Goal: Book appointment/travel/reservation

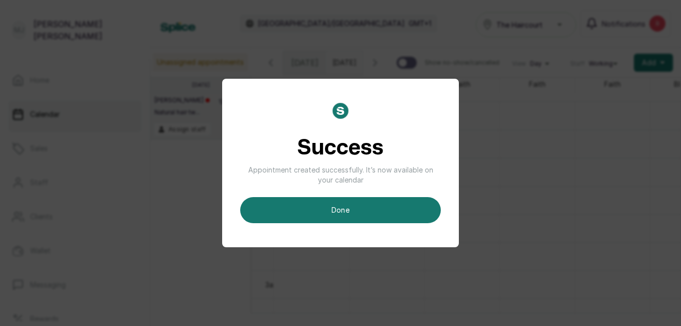
click at [402, 202] on button "done" at bounding box center [340, 210] width 200 height 26
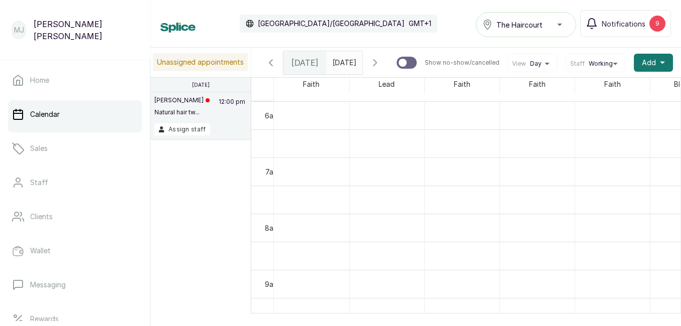
click at [644, 68] on span "Add" at bounding box center [648, 63] width 14 height 10
click at [623, 88] on span "Add Appointment" at bounding box center [616, 90] width 96 height 12
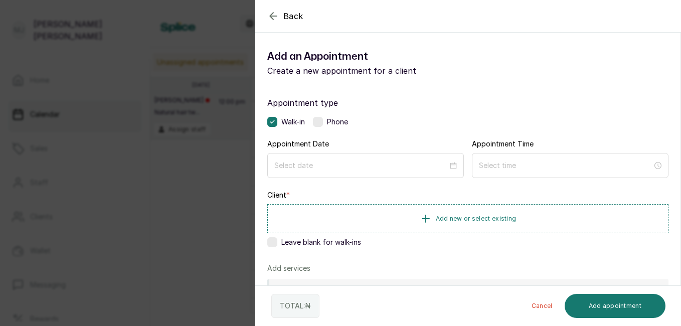
click at [322, 120] on label at bounding box center [318, 122] width 10 height 10
click at [369, 172] on div at bounding box center [365, 165] width 196 height 25
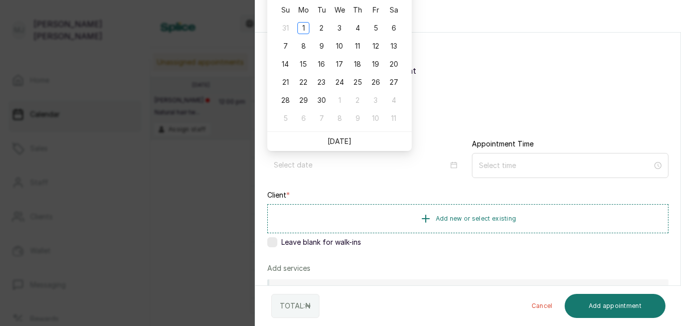
click at [342, 144] on link "[DATE]" at bounding box center [339, 141] width 24 height 9
type input "[DATE]"
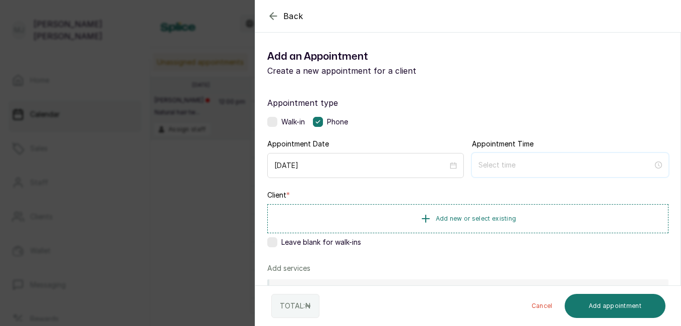
click at [525, 166] on input at bounding box center [565, 164] width 174 height 11
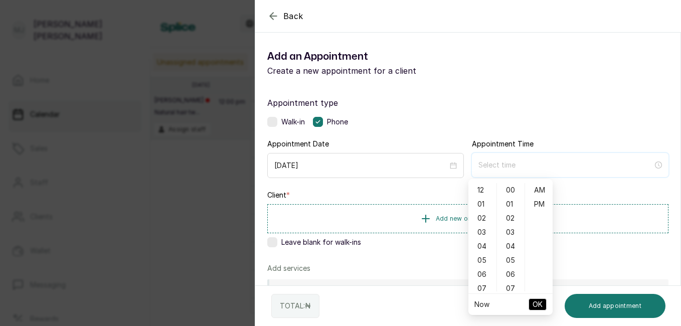
type input "12:00 am"
type input "6:00 am"
click at [482, 266] on div "11" at bounding box center [482, 264] width 24 height 14
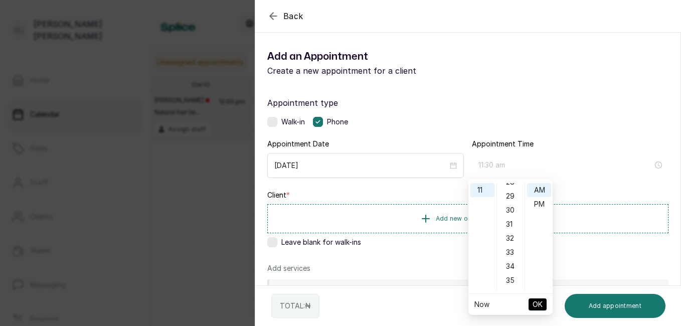
click at [510, 212] on div "30" at bounding box center [511, 210] width 24 height 14
type input "11:30 pm"
click at [539, 202] on div "PM" at bounding box center [539, 204] width 24 height 14
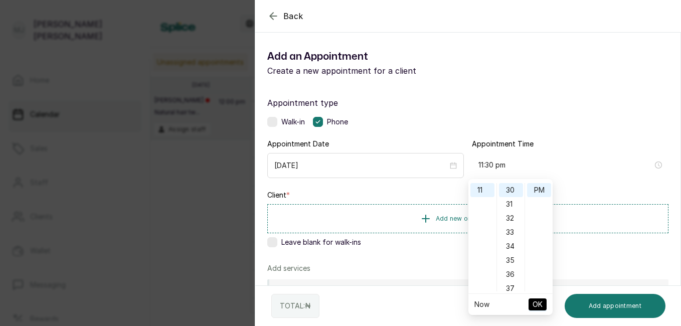
click at [537, 306] on span "OK" at bounding box center [537, 304] width 10 height 19
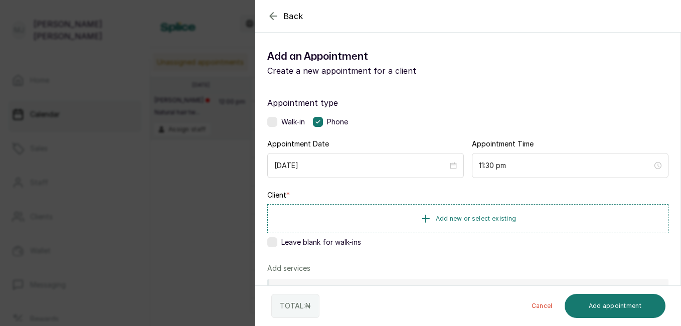
click at [516, 214] on button "Add new or select existing" at bounding box center [467, 218] width 401 height 29
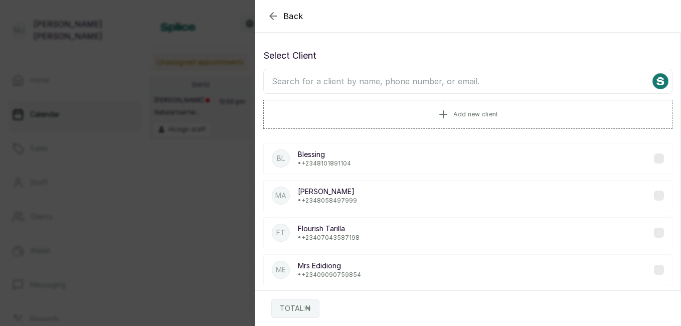
click at [444, 84] on input "text" at bounding box center [467, 81] width 409 height 25
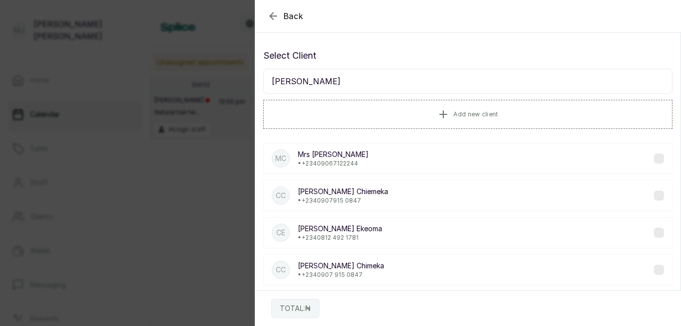
type input "[PERSON_NAME]"
click at [375, 236] on div "[PERSON_NAME] Ekeoma • [PHONE_NUMBER]" at bounding box center [467, 232] width 409 height 31
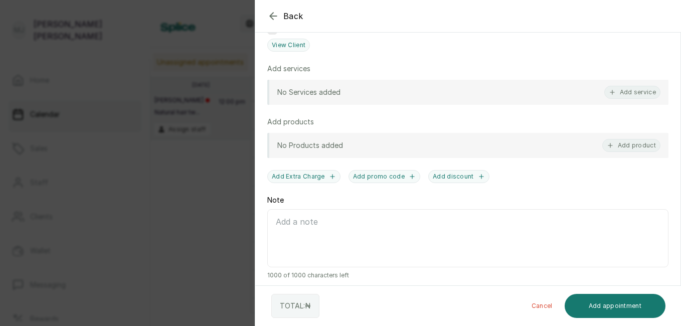
scroll to position [242, 0]
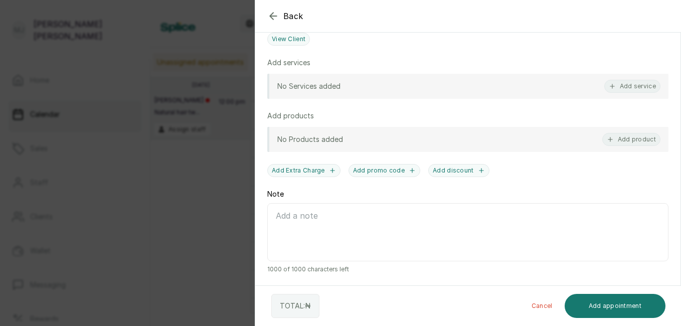
click at [628, 87] on button "Add service" at bounding box center [632, 86] width 56 height 13
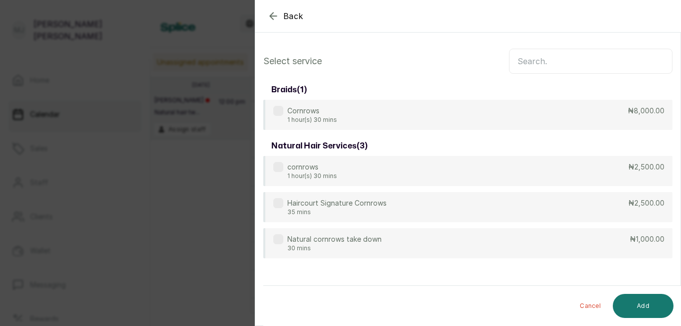
scroll to position [0, 0]
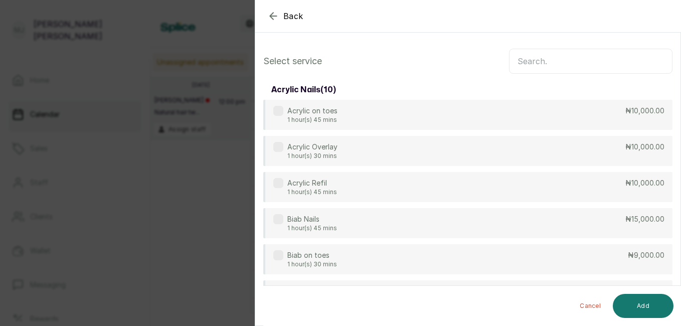
click at [600, 58] on input "text" at bounding box center [590, 61] width 163 height 25
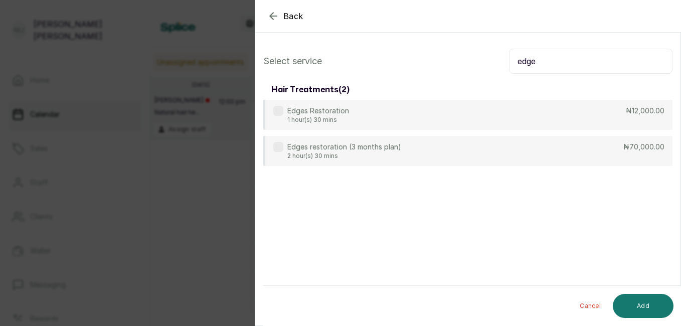
type input "edge"
click at [572, 120] on div "Edges Restoration 1 hour(s) 30 mins ₦12,000.00" at bounding box center [467, 115] width 409 height 30
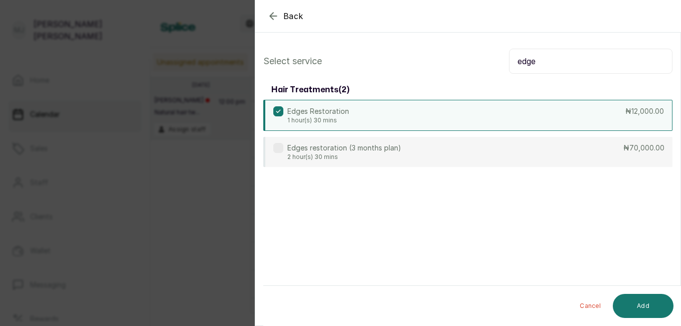
click at [642, 309] on button "Add" at bounding box center [642, 306] width 61 height 24
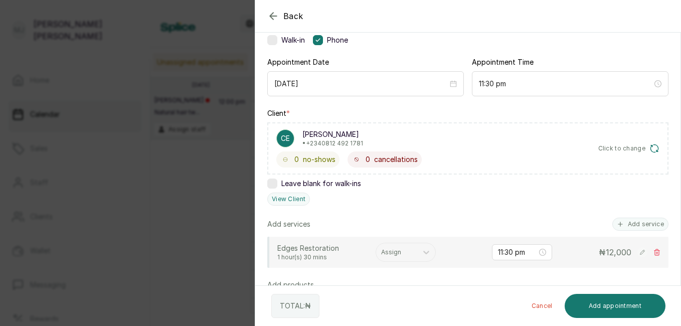
scroll to position [91, 0]
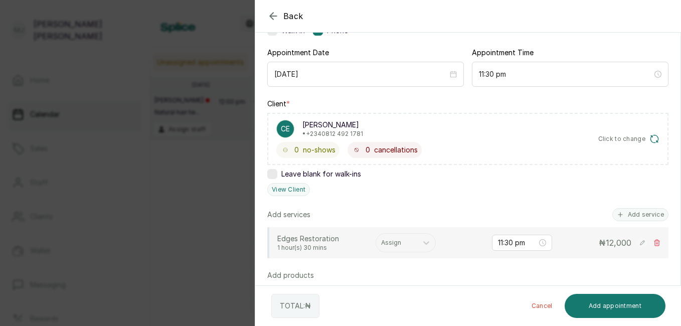
click at [396, 244] on div at bounding box center [396, 242] width 31 height 9
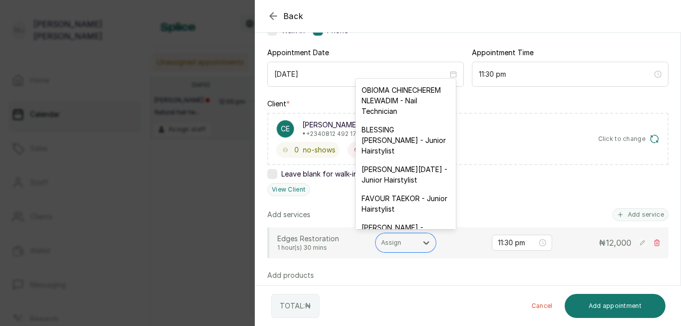
scroll to position [20, 0]
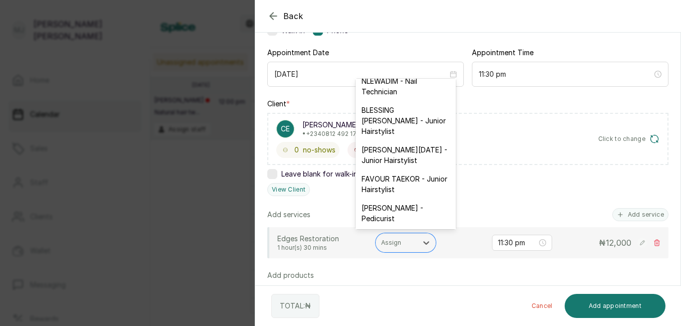
click at [406, 198] on div "FAVOUR TAEKOR - Junior Hairstylist" at bounding box center [405, 183] width 100 height 29
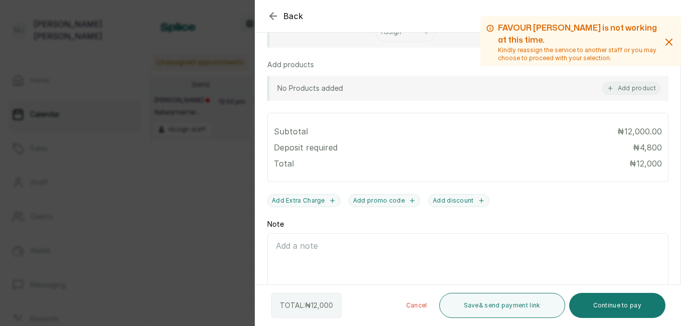
scroll to position [295, 0]
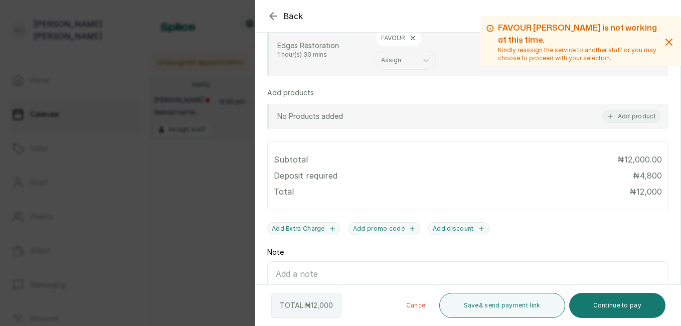
click at [629, 117] on button "Add product" at bounding box center [631, 116] width 58 height 13
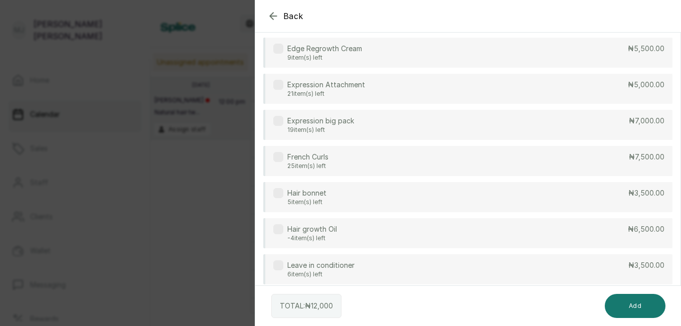
scroll to position [251, 0]
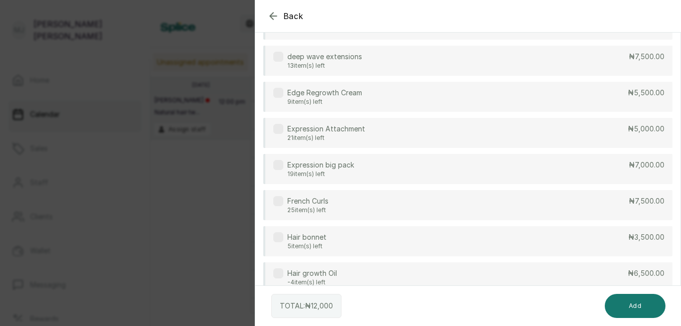
click at [486, 102] on div "Edge Regrowth Cream 9 item(s) left ₦5,500.00" at bounding box center [467, 97] width 409 height 30
click at [640, 305] on button "Add" at bounding box center [634, 306] width 61 height 24
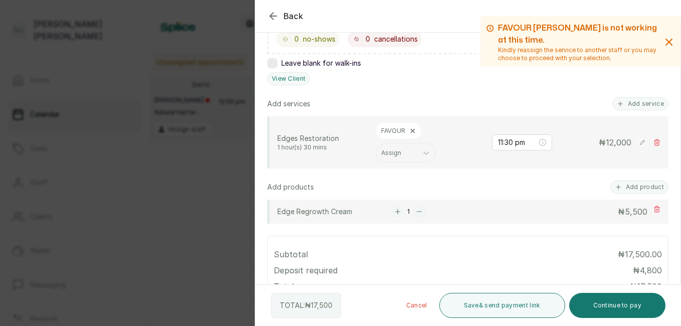
scroll to position [197, 0]
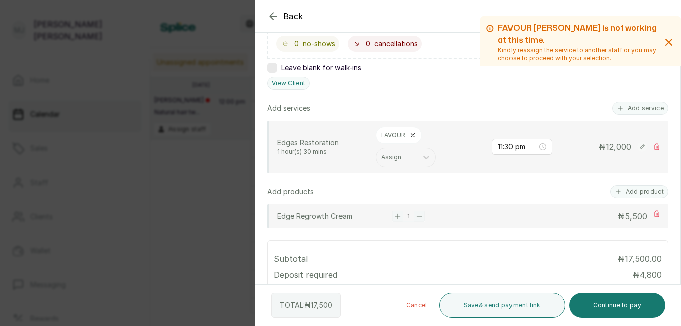
click at [639, 108] on button "Add service" at bounding box center [640, 108] width 56 height 13
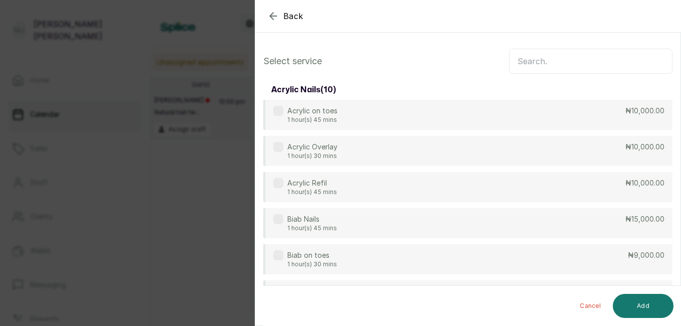
click at [577, 61] on input "text" at bounding box center [590, 61] width 163 height 25
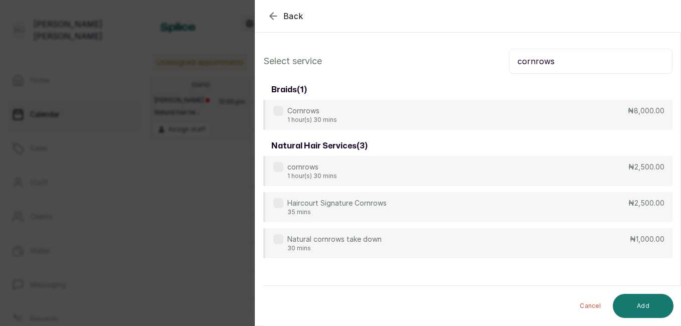
type input "cornrows"
click at [589, 179] on div "cornrows 1 hour(s) 30 mins ₦2,500.00" at bounding box center [467, 171] width 409 height 30
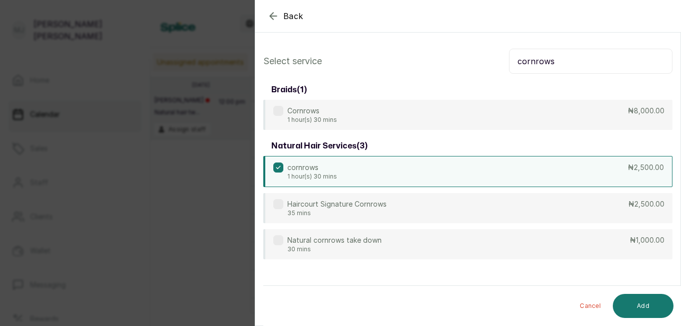
click at [640, 301] on button "Add" at bounding box center [642, 306] width 61 height 24
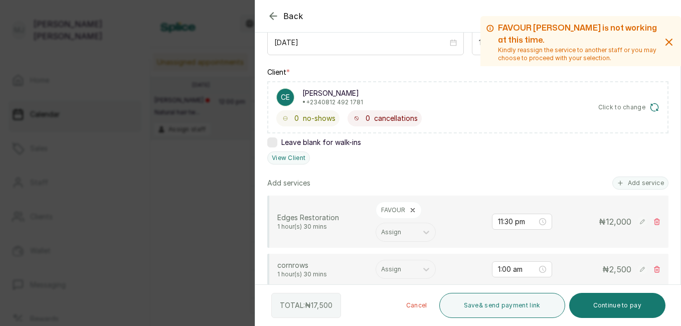
scroll to position [123, 0]
click at [406, 272] on div at bounding box center [396, 268] width 31 height 9
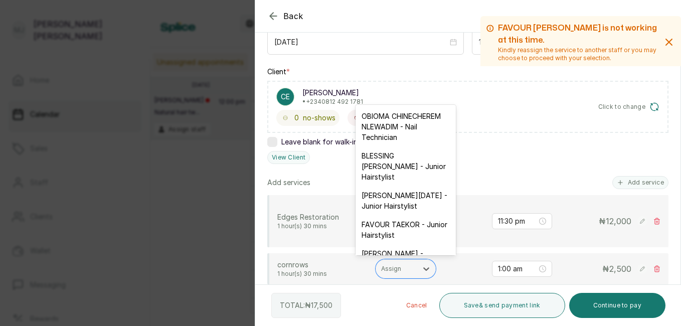
scroll to position [20, 0]
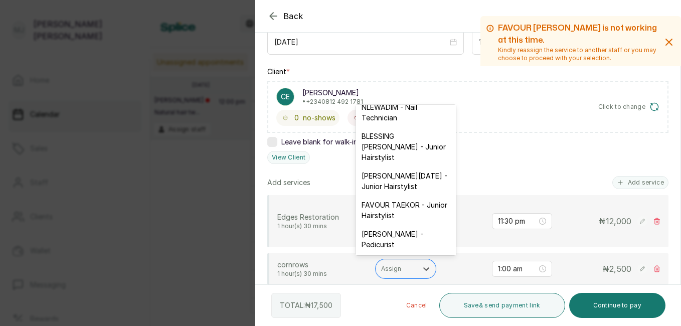
click at [410, 225] on div "FAVOUR TAEKOR - Junior Hairstylist" at bounding box center [405, 209] width 100 height 29
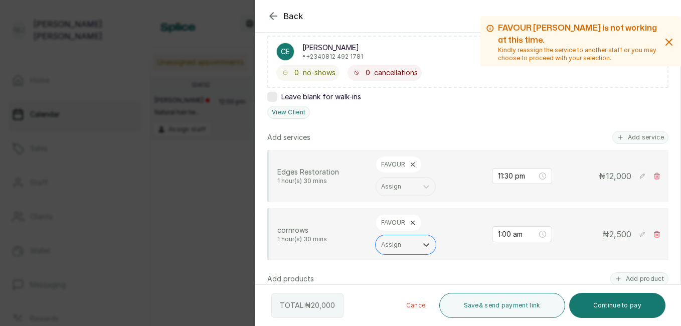
scroll to position [170, 0]
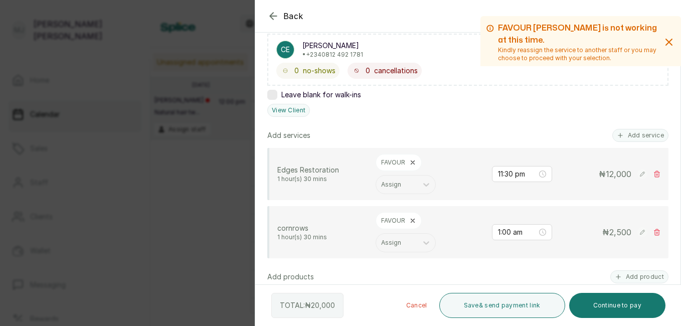
click at [637, 231] on rect at bounding box center [642, 232] width 10 height 10
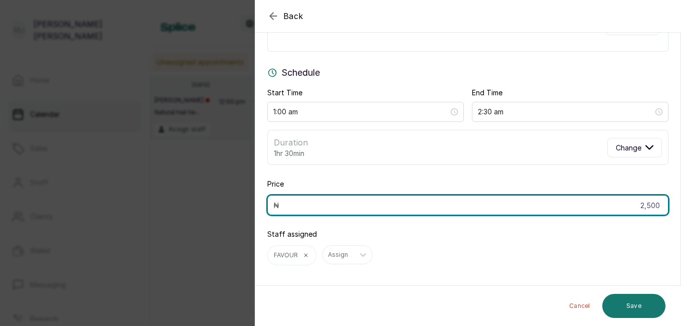
click at [431, 207] on input "2,500" at bounding box center [467, 205] width 401 height 20
type input "3,000"
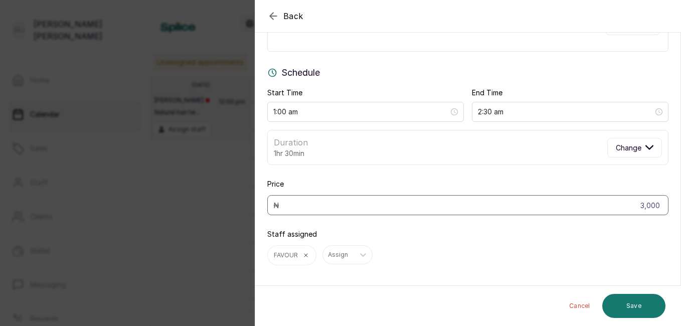
click at [620, 308] on button "Save" at bounding box center [633, 306] width 63 height 24
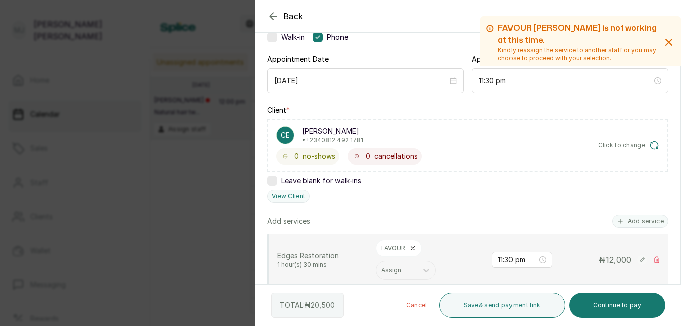
scroll to position [89, 0]
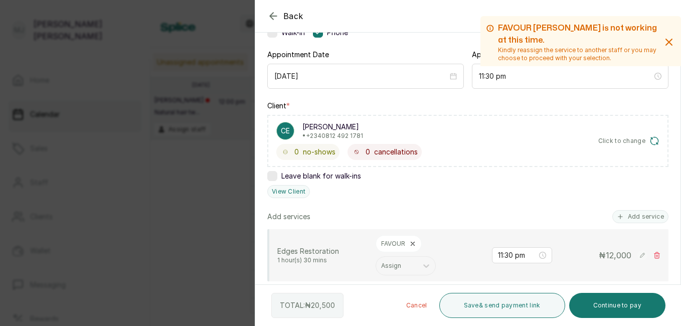
click at [636, 218] on button "Add service" at bounding box center [640, 216] width 56 height 13
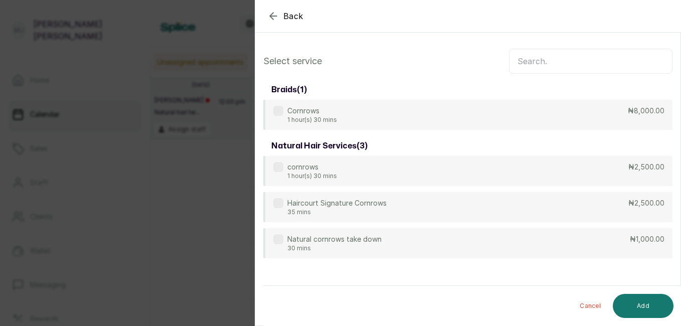
scroll to position [0, 0]
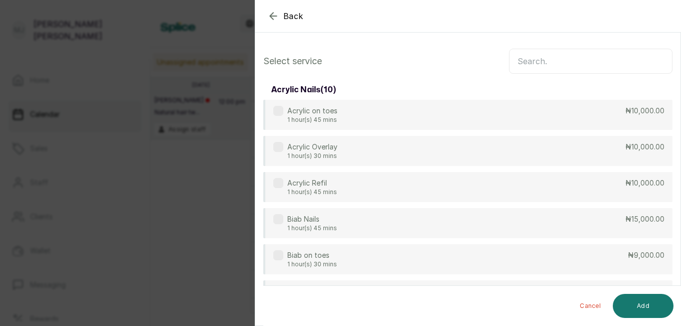
click at [549, 54] on input "text" at bounding box center [590, 61] width 163 height 25
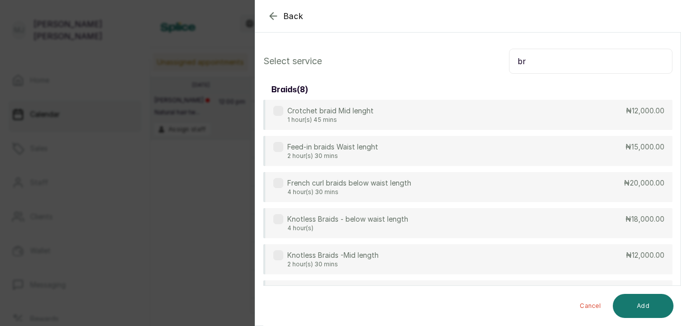
type input "b"
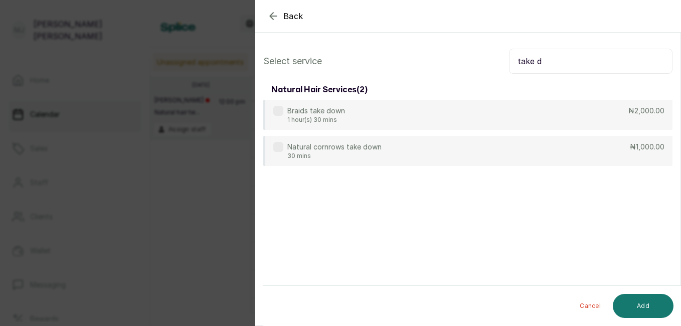
type input "take d"
click at [534, 106] on div "Braids take down 1 hour(s) 30 mins ₦2,000.00" at bounding box center [467, 115] width 409 height 30
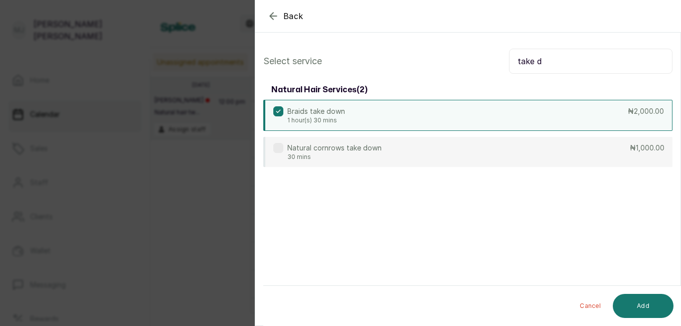
click at [648, 305] on button "Add" at bounding box center [642, 306] width 61 height 24
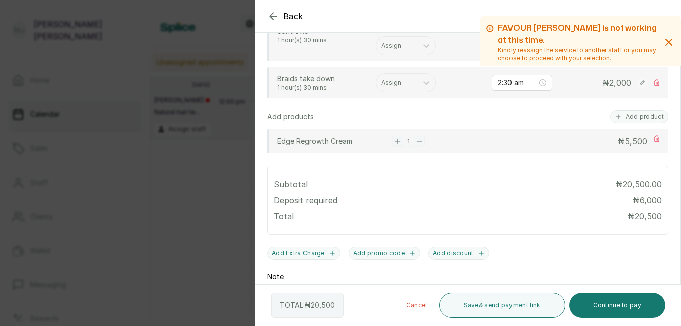
scroll to position [360, 0]
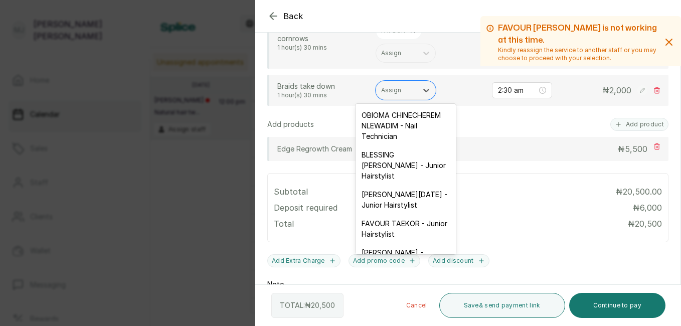
click at [396, 95] on div "Assign" at bounding box center [396, 90] width 41 height 13
click at [415, 243] on div "FAVOUR TAEKOR - Junior Hairstylist" at bounding box center [405, 228] width 100 height 29
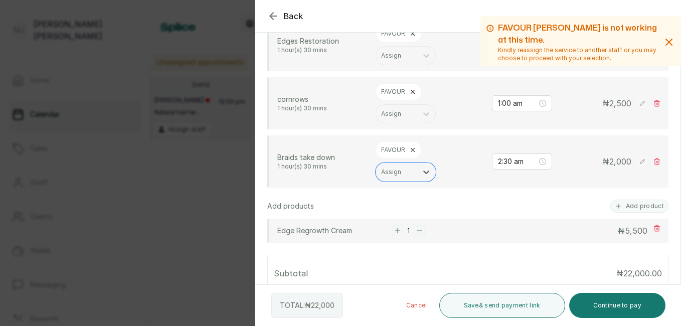
scroll to position [297, 0]
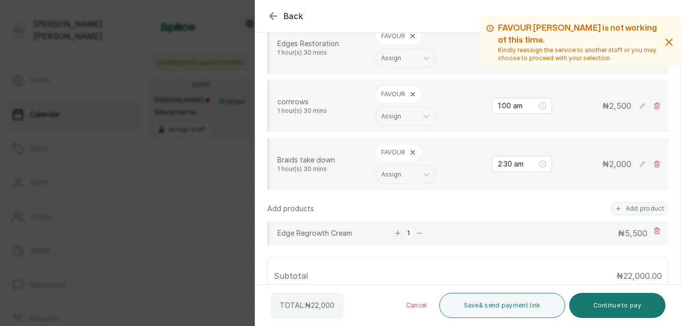
click at [637, 106] on rect at bounding box center [642, 106] width 10 height 10
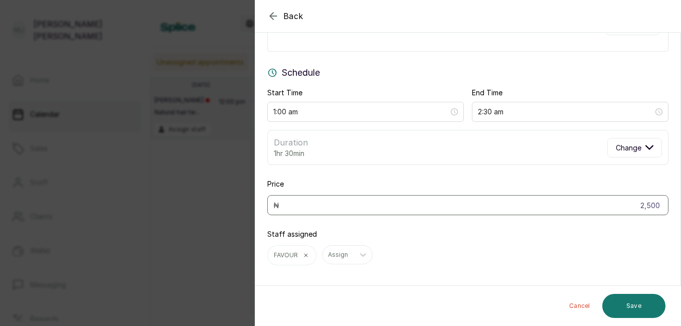
scroll to position [68, 0]
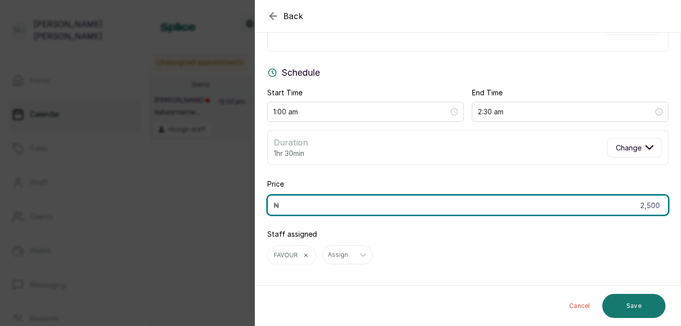
click at [653, 201] on input "2,500" at bounding box center [467, 205] width 401 height 20
type input "2"
type input "3,000"
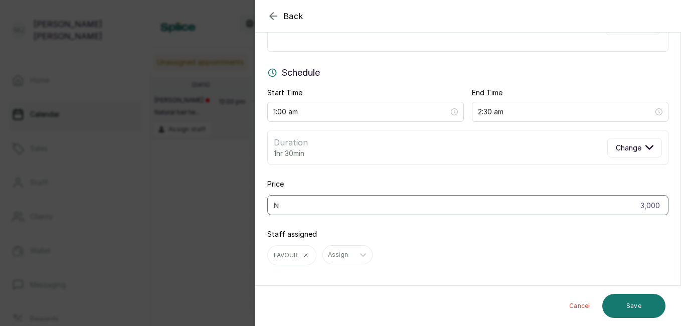
click at [627, 306] on button "Save" at bounding box center [633, 306] width 63 height 24
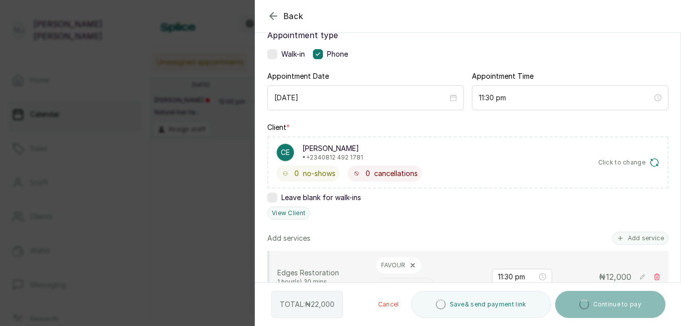
scroll to position [0, 0]
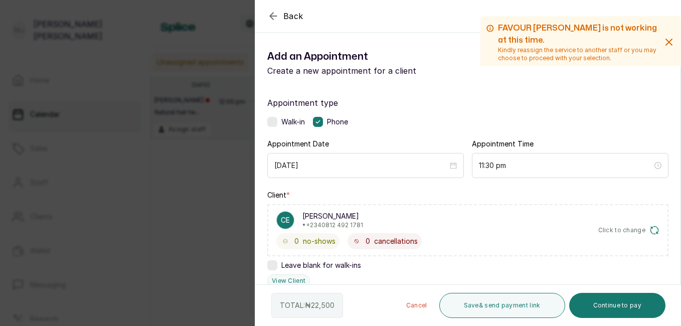
click at [618, 304] on button "Continue to pay" at bounding box center [617, 305] width 97 height 25
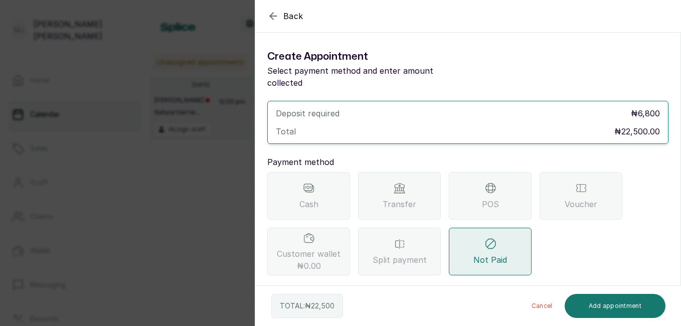
click at [397, 198] on span "Transfer" at bounding box center [399, 204] width 34 height 12
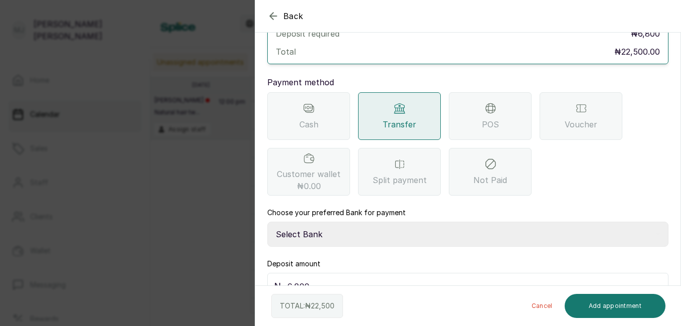
scroll to position [90, 0]
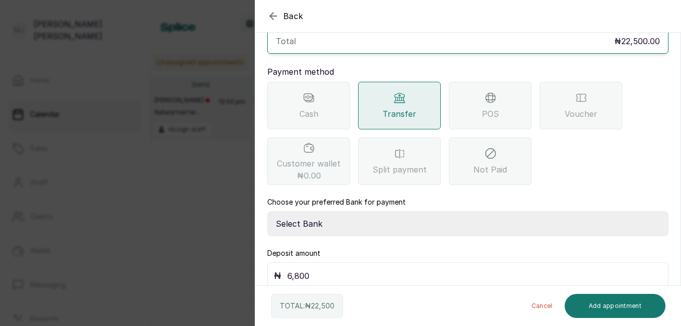
click at [401, 215] on select "Select Bank THE HAIR COURT Zenith Bank THE HAIR COURT Guaranty Trust Bank" at bounding box center [467, 223] width 401 height 25
select select "8093f8fd-914a-4246-9da3-7ae1719cd41e"
click at [267, 211] on select "Select Bank THE HAIR COURT Zenith Bank THE HAIR COURT Guaranty Trust Bank" at bounding box center [467, 223] width 401 height 25
click at [369, 269] on input "6,800" at bounding box center [474, 276] width 374 height 14
type input "6"
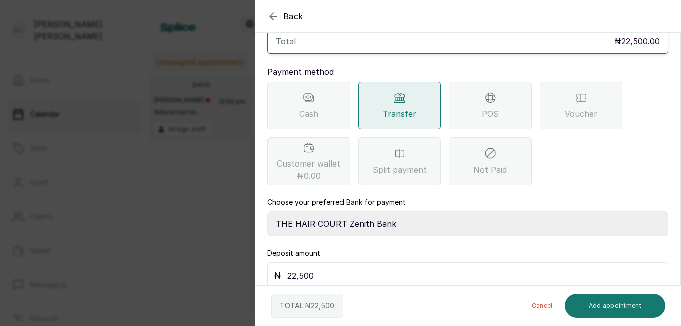
type input "22,500"
click at [637, 302] on button "Add appointment" at bounding box center [614, 306] width 101 height 24
